Goal: Navigation & Orientation: Find specific page/section

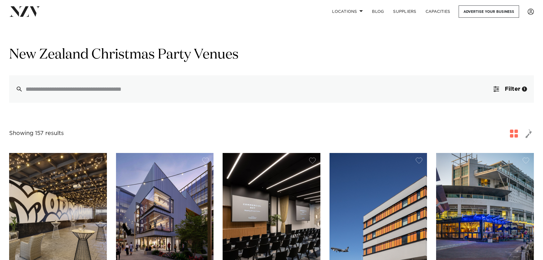
click at [24, 15] on img at bounding box center [24, 11] width 31 height 10
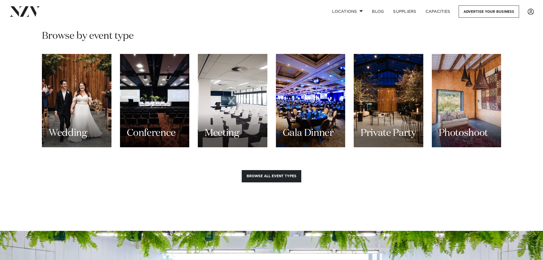
scroll to position [536, 0]
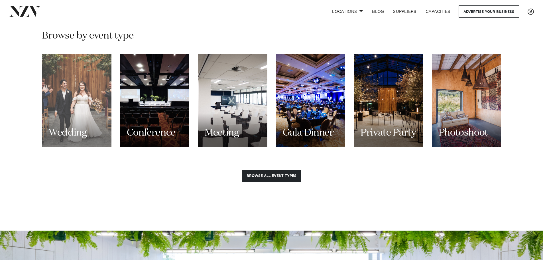
click at [97, 94] on div "Wedding" at bounding box center [77, 100] width 70 height 93
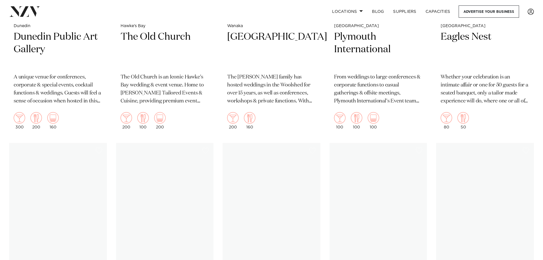
scroll to position [12723, 0]
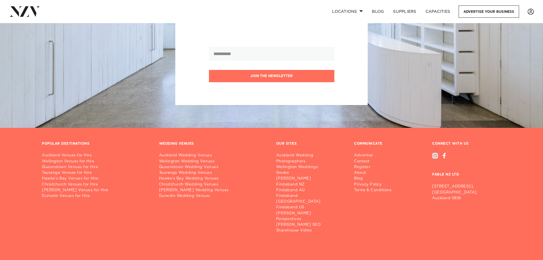
click at [434, 153] on div at bounding box center [435, 156] width 6 height 6
